Goal: Transaction & Acquisition: Purchase product/service

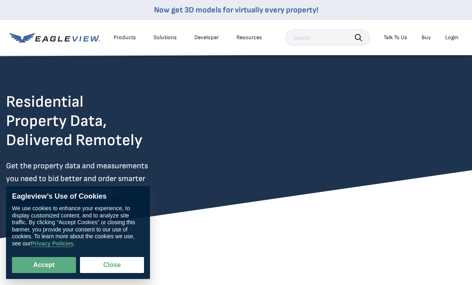
click at [453, 39] on div "Login" at bounding box center [451, 37] width 13 height 7
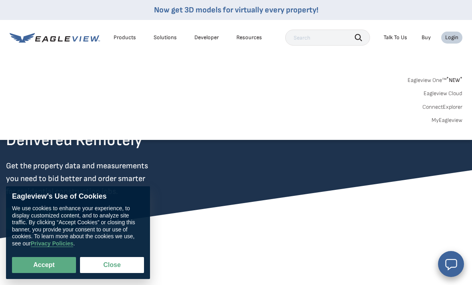
click at [454, 118] on link "MyEagleview" at bounding box center [446, 120] width 31 height 7
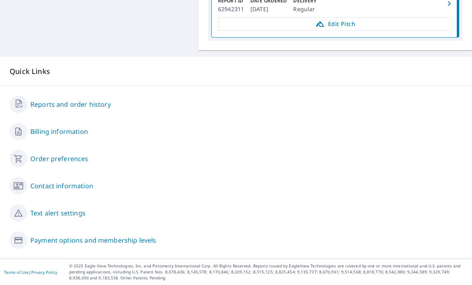
scroll to position [396, 0]
click at [72, 109] on link "Reports and order history" at bounding box center [70, 105] width 80 height 10
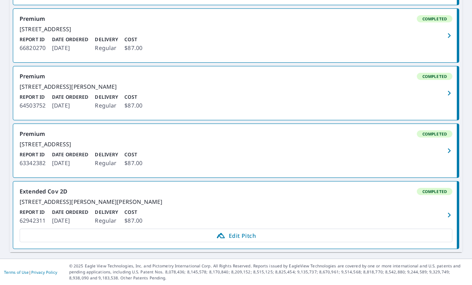
scroll to position [216, 0]
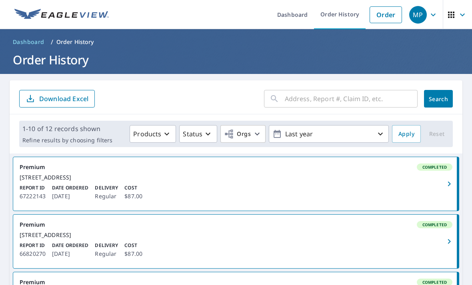
click at [364, 101] on input "text" at bounding box center [351, 99] width 133 height 22
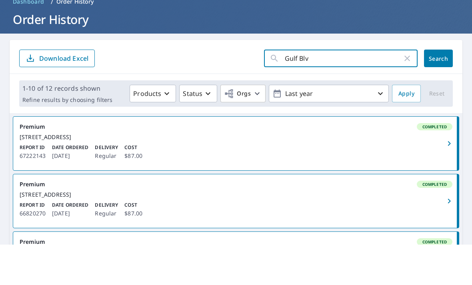
type input "Gulf Blvd"
click at [434, 95] on span "Search" at bounding box center [438, 99] width 16 height 8
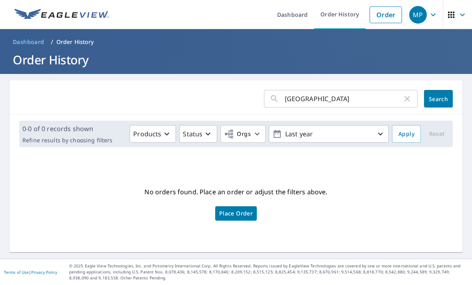
click at [380, 129] on icon "button" at bounding box center [380, 134] width 10 height 10
click at [383, 129] on icon "button" at bounding box center [380, 134] width 10 height 10
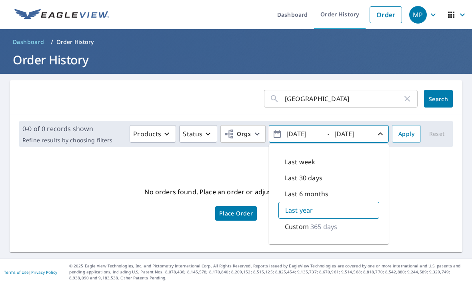
click at [306, 222] on p "Custom" at bounding box center [297, 227] width 24 height 10
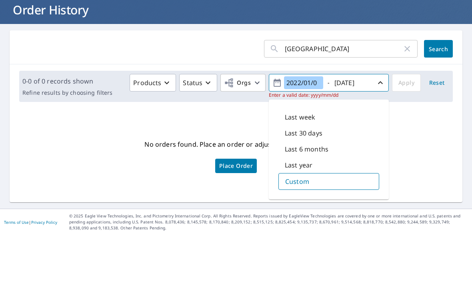
type input "2022/01/01"
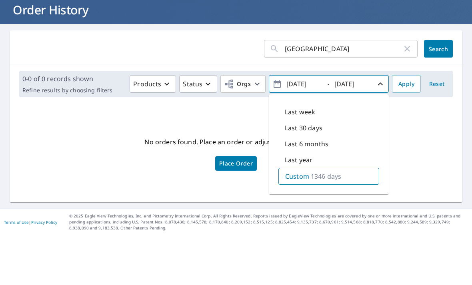
click at [443, 95] on span "Search" at bounding box center [438, 99] width 16 height 8
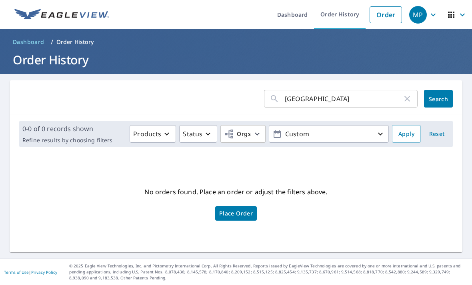
click at [285, 88] on input "Gulf Blvd" at bounding box center [344, 99] width 118 height 22
type input "15320 Gulf Blvd"
click at [443, 95] on span "Search" at bounding box center [438, 99] width 16 height 8
click at [382, 129] on icon "button" at bounding box center [380, 134] width 10 height 10
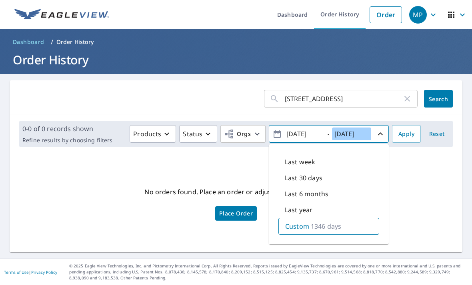
click at [367, 128] on input "2025/09/08" at bounding box center [351, 134] width 39 height 13
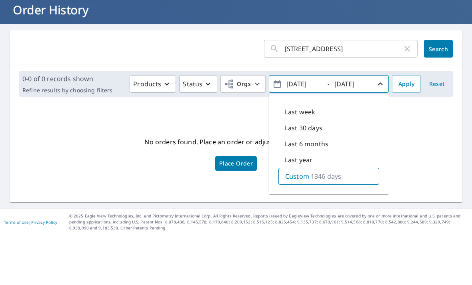
click at [406, 129] on span "Apply" at bounding box center [406, 134] width 16 height 10
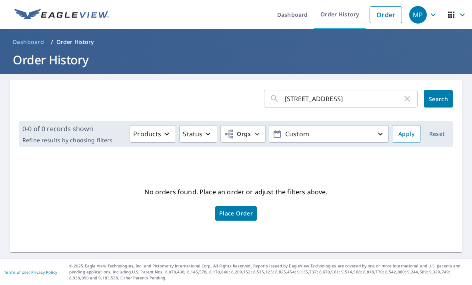
click at [340, 16] on link "Order History" at bounding box center [340, 14] width 52 height 29
click at [297, 15] on link "Dashboard" at bounding box center [292, 14] width 43 height 29
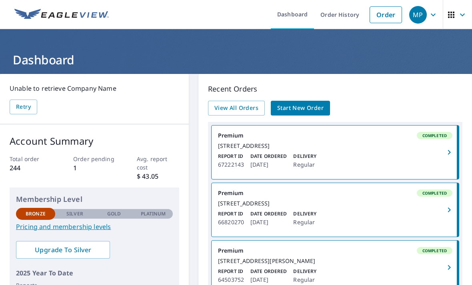
click at [244, 112] on span "View All Orders" at bounding box center [236, 108] width 44 height 10
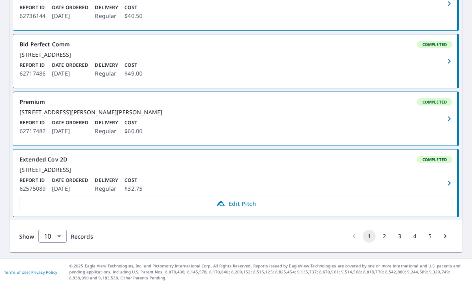
scroll to position [586, 0]
click at [429, 243] on button "5" at bounding box center [429, 236] width 13 height 13
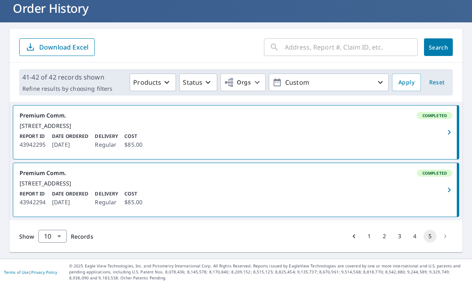
scroll to position [40, 0]
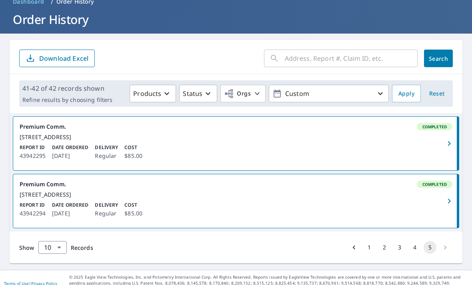
click at [443, 254] on li "pagination navigation" at bounding box center [444, 247] width 15 height 13
click at [414, 254] on button "4" at bounding box center [414, 247] width 13 height 13
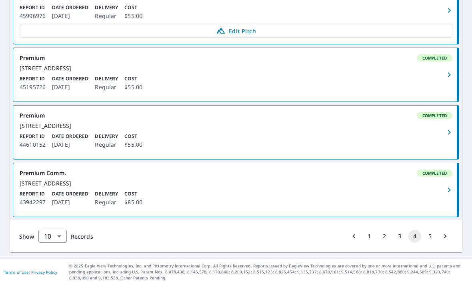
scroll to position [621, 0]
click at [397, 243] on button "3" at bounding box center [399, 236] width 13 height 13
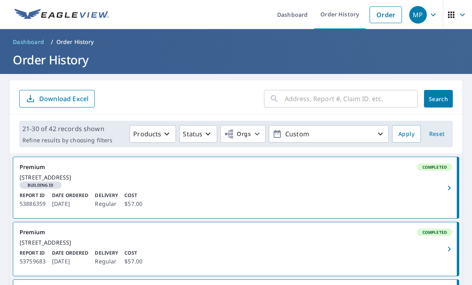
click at [307, 98] on input "text" at bounding box center [351, 99] width 133 height 22
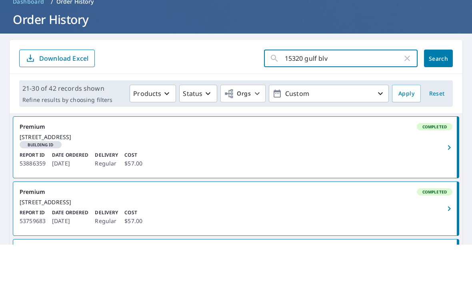
type input "15320 gulf blvd"
click at [443, 95] on span "Search" at bounding box center [438, 99] width 16 height 8
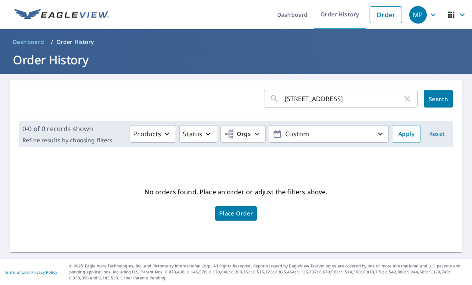
click at [300, 18] on link "Dashboard" at bounding box center [292, 14] width 43 height 29
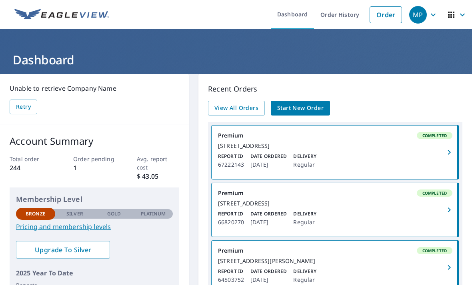
click at [383, 14] on link "Order" at bounding box center [385, 14] width 32 height 17
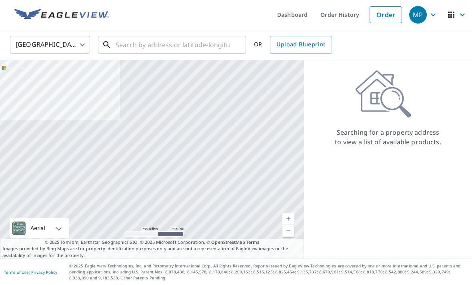
click at [145, 44] on input "text" at bounding box center [173, 45] width 114 height 22
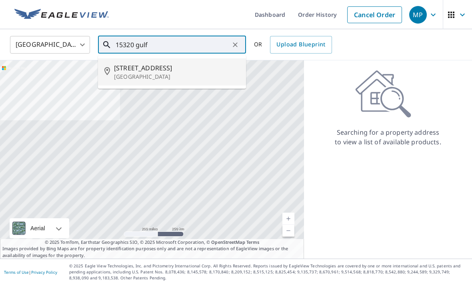
click at [151, 69] on span "15320 Gulf Blvd" at bounding box center [177, 68] width 126 height 10
type input "15320 Gulf Blvd Saint Petersburg, FL 33708"
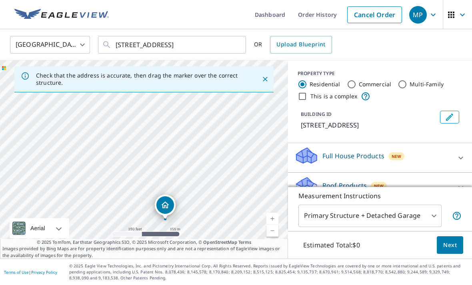
click at [461, 183] on icon at bounding box center [461, 188] width 10 height 10
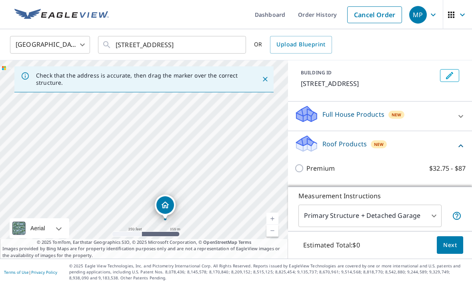
scroll to position [53, 0]
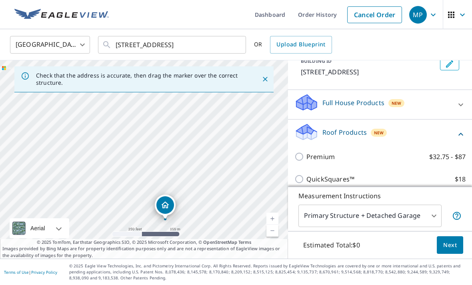
click at [298, 152] on input "Premium $32.75 - $87" at bounding box center [300, 157] width 12 height 10
checkbox input "true"
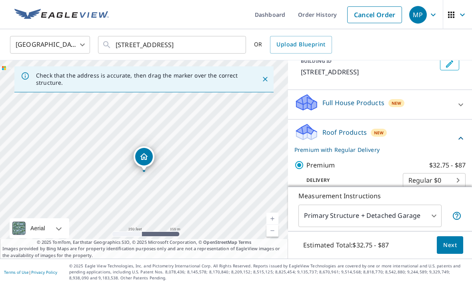
click at [271, 216] on link "Current Level 17, Zoom In" at bounding box center [272, 219] width 12 height 12
click at [273, 213] on link "Current Level 18, Zoom In" at bounding box center [272, 219] width 12 height 12
click at [451, 247] on span "Next" at bounding box center [450, 245] width 14 height 10
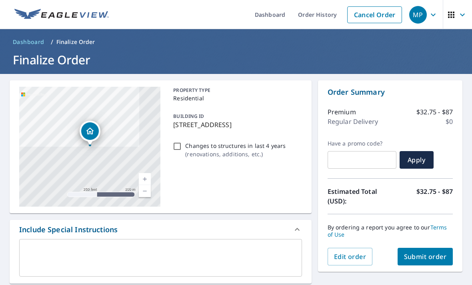
click at [429, 252] on span "Submit order" at bounding box center [425, 256] width 43 height 9
